Goal: Information Seeking & Learning: Find specific fact

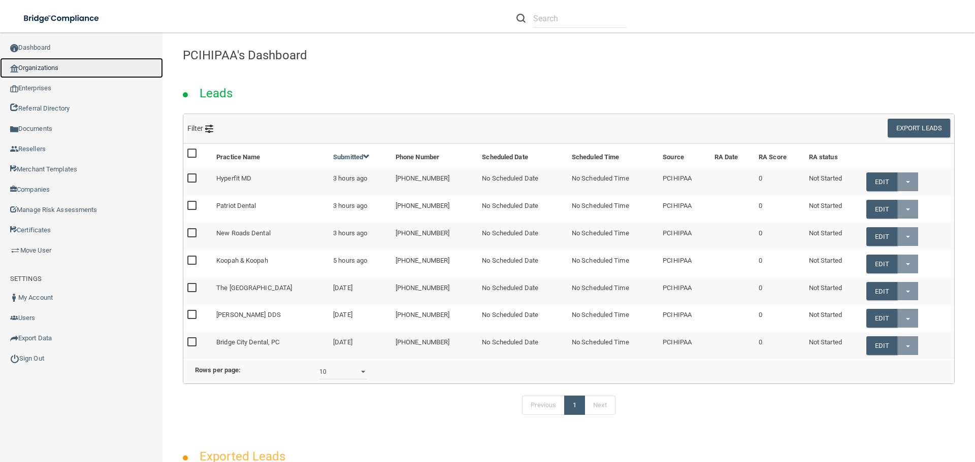
click at [59, 71] on link "Organizations" at bounding box center [81, 68] width 163 height 20
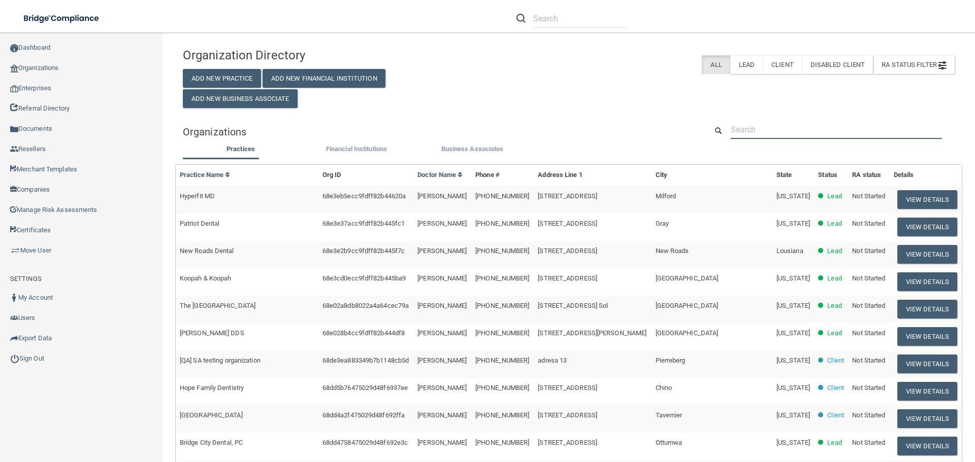
click at [764, 134] on input "text" at bounding box center [835, 129] width 211 height 19
paste input "Oak Park Dental"
type input "Oak Park Dental"
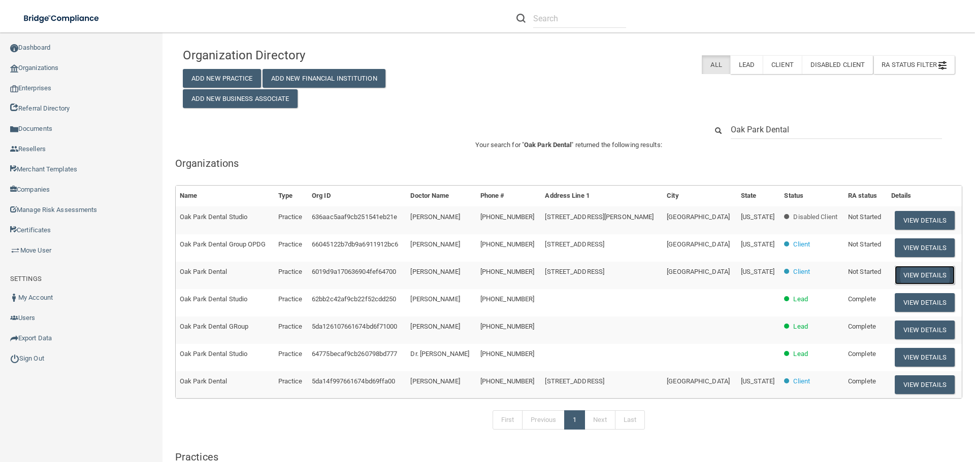
click at [909, 272] on button "View Details" at bounding box center [924, 275] width 60 height 19
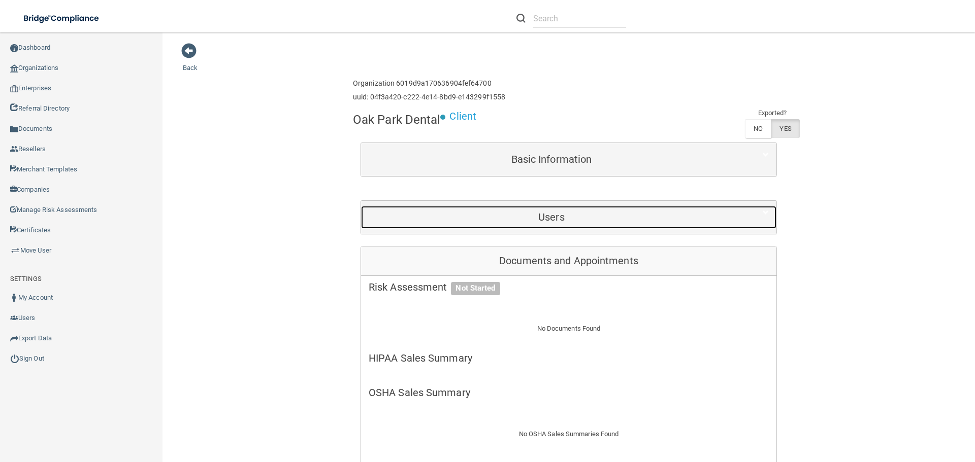
click at [603, 221] on h5 "Users" at bounding box center [551, 217] width 365 height 11
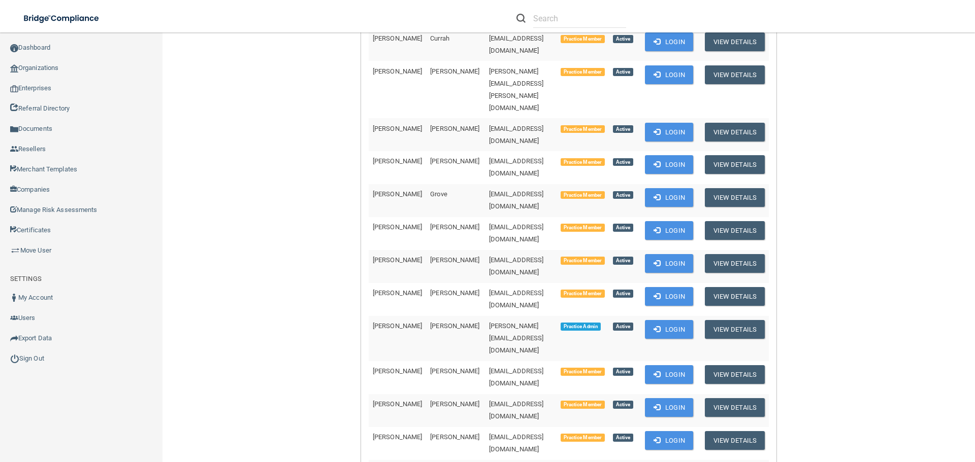
scroll to position [254, 0]
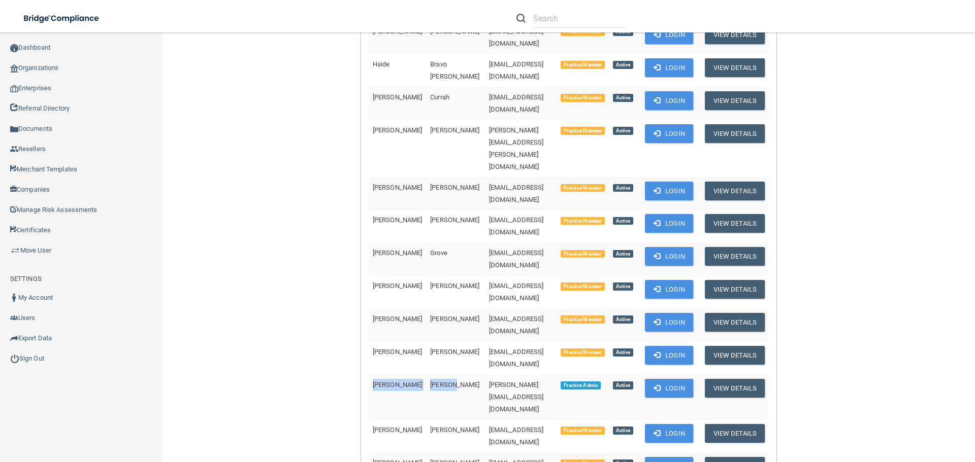
drag, startPoint x: 370, startPoint y: 308, endPoint x: 433, endPoint y: 313, distance: 63.7
click at [433, 375] on tr "[PERSON_NAME] [PERSON_NAME][EMAIL_ADDRESS][DOMAIN_NAME] Practice Admin Active L…" at bounding box center [569, 397] width 400 height 45
copy tr "[PERSON_NAME]"
